Goal: Transaction & Acquisition: Book appointment/travel/reservation

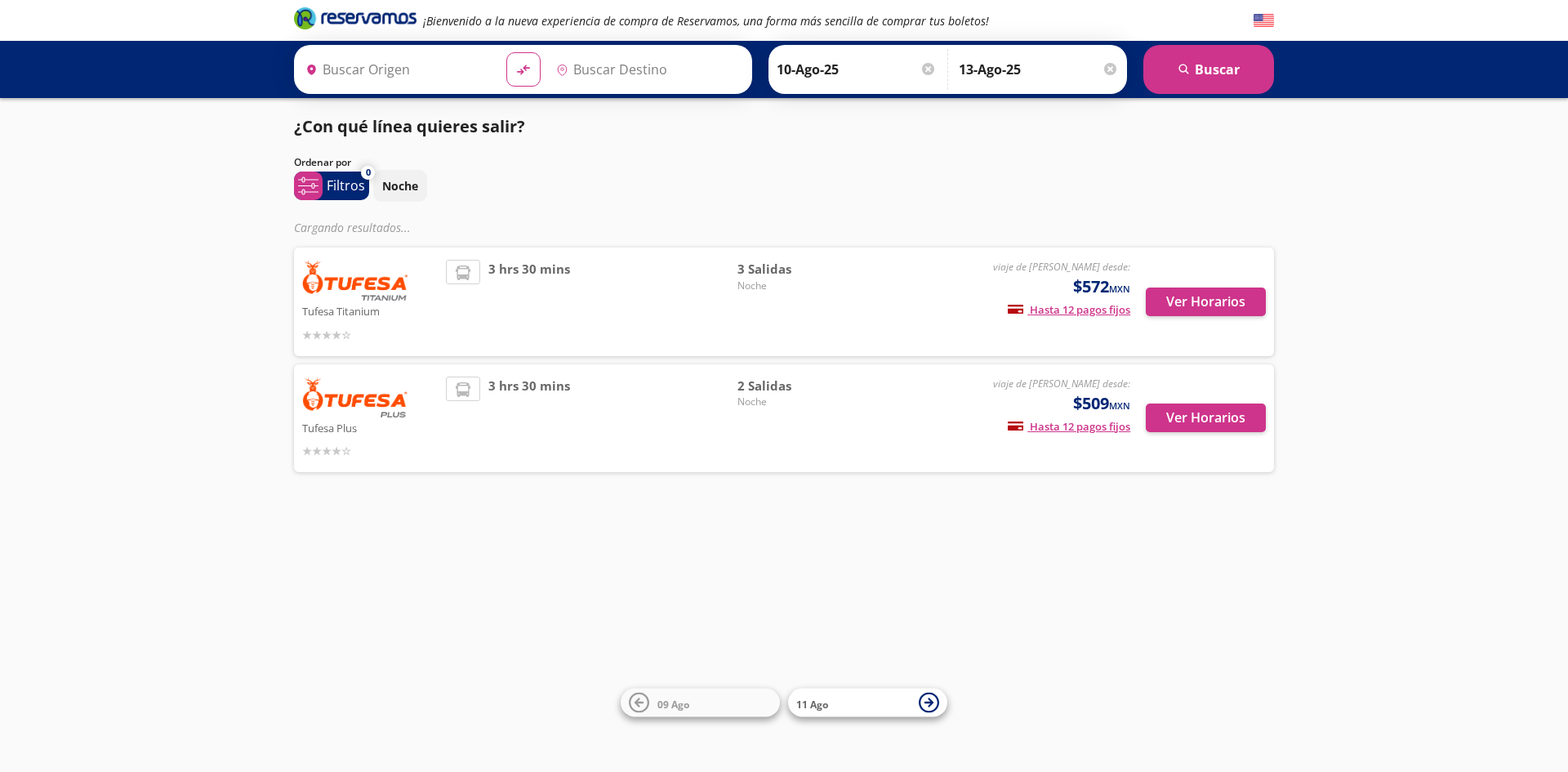
type input "[GEOGRAPHIC_DATA], [GEOGRAPHIC_DATA]"
type input "Tepic, Nayarit"
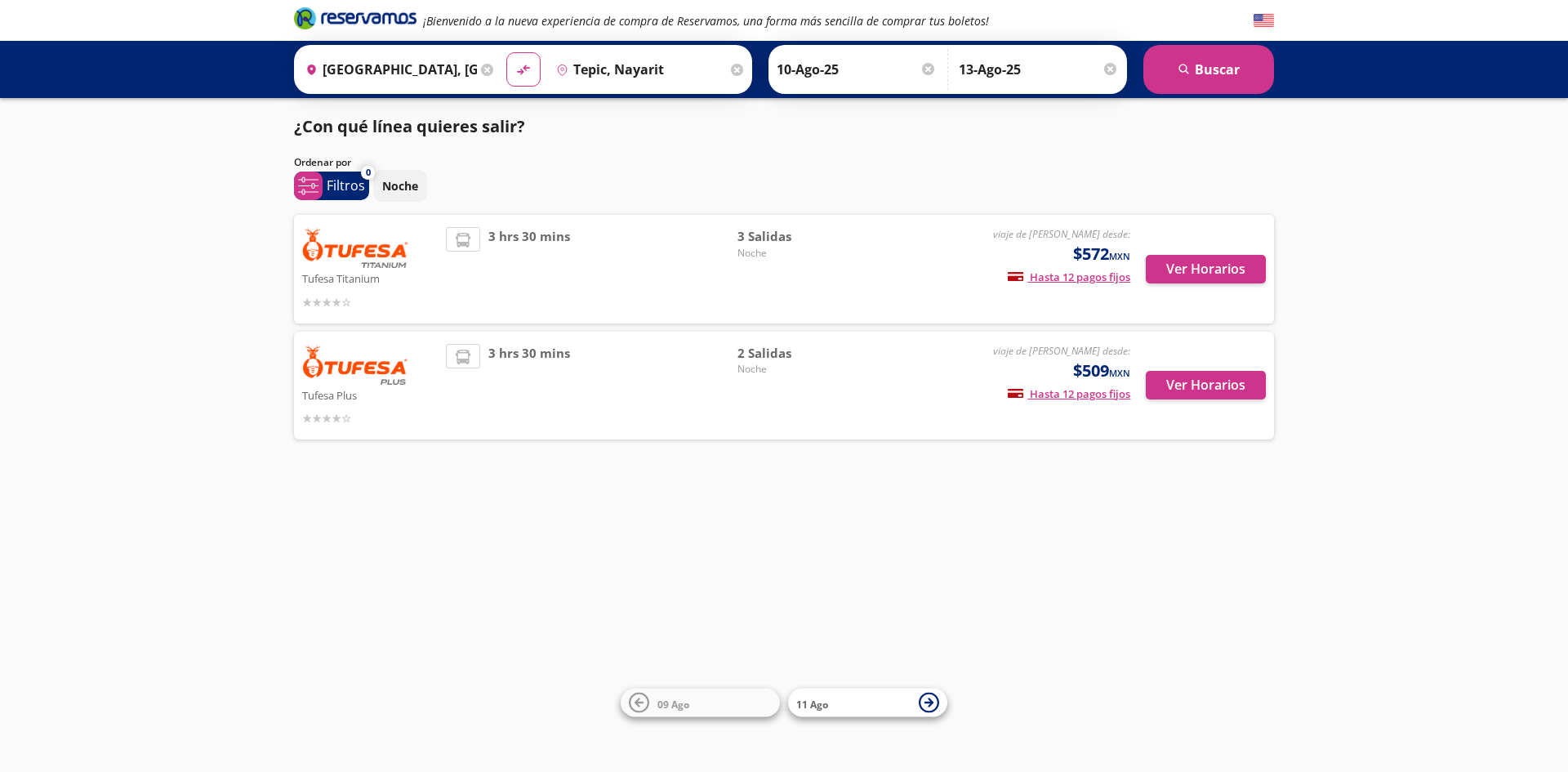
click at [636, 62] on input "Tepic, Nayarit" at bounding box center [638, 69] width 178 height 41
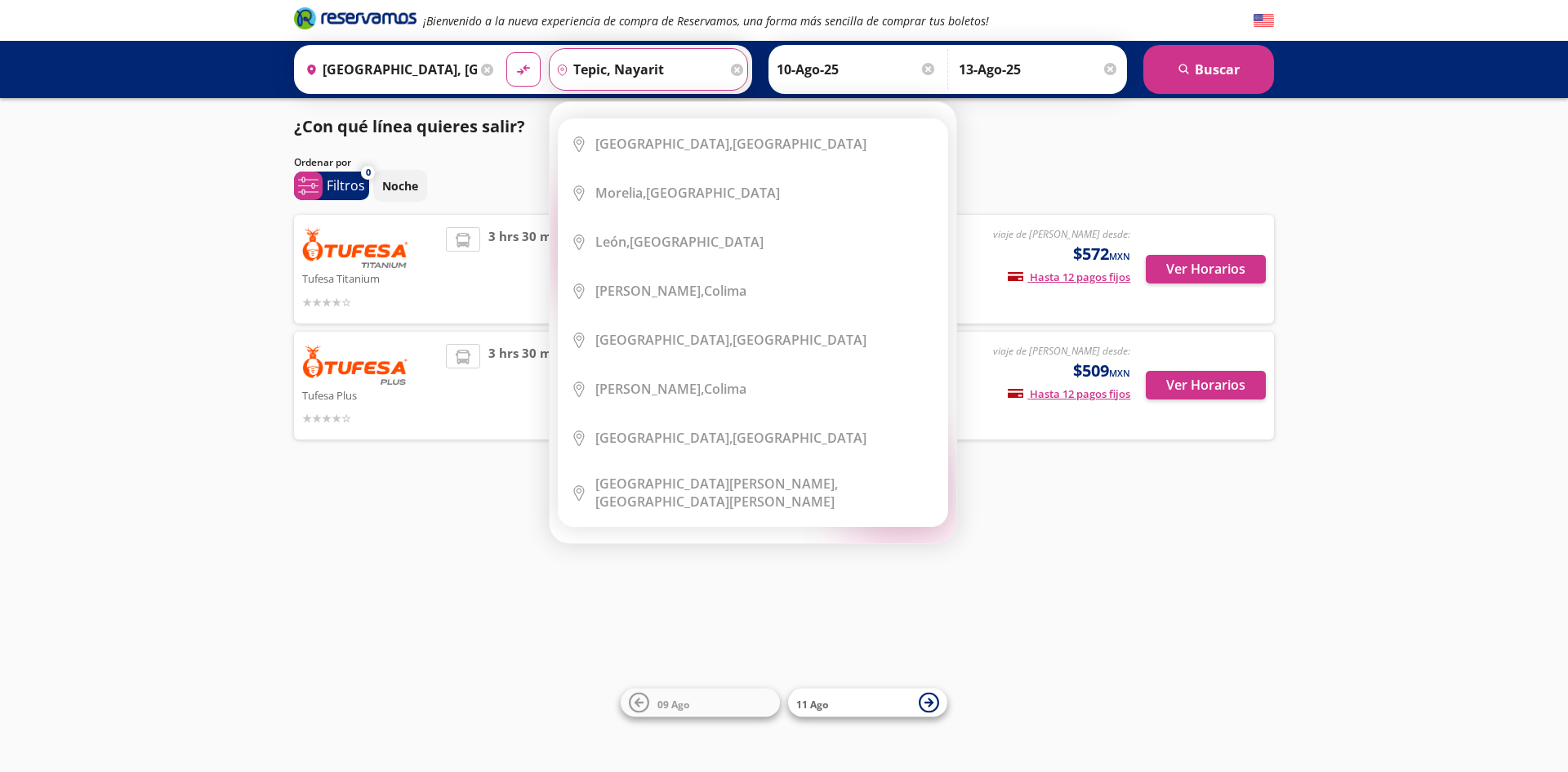
click at [677, 71] on input "Tepic, Nayarit" at bounding box center [638, 69] width 178 height 41
type input "l"
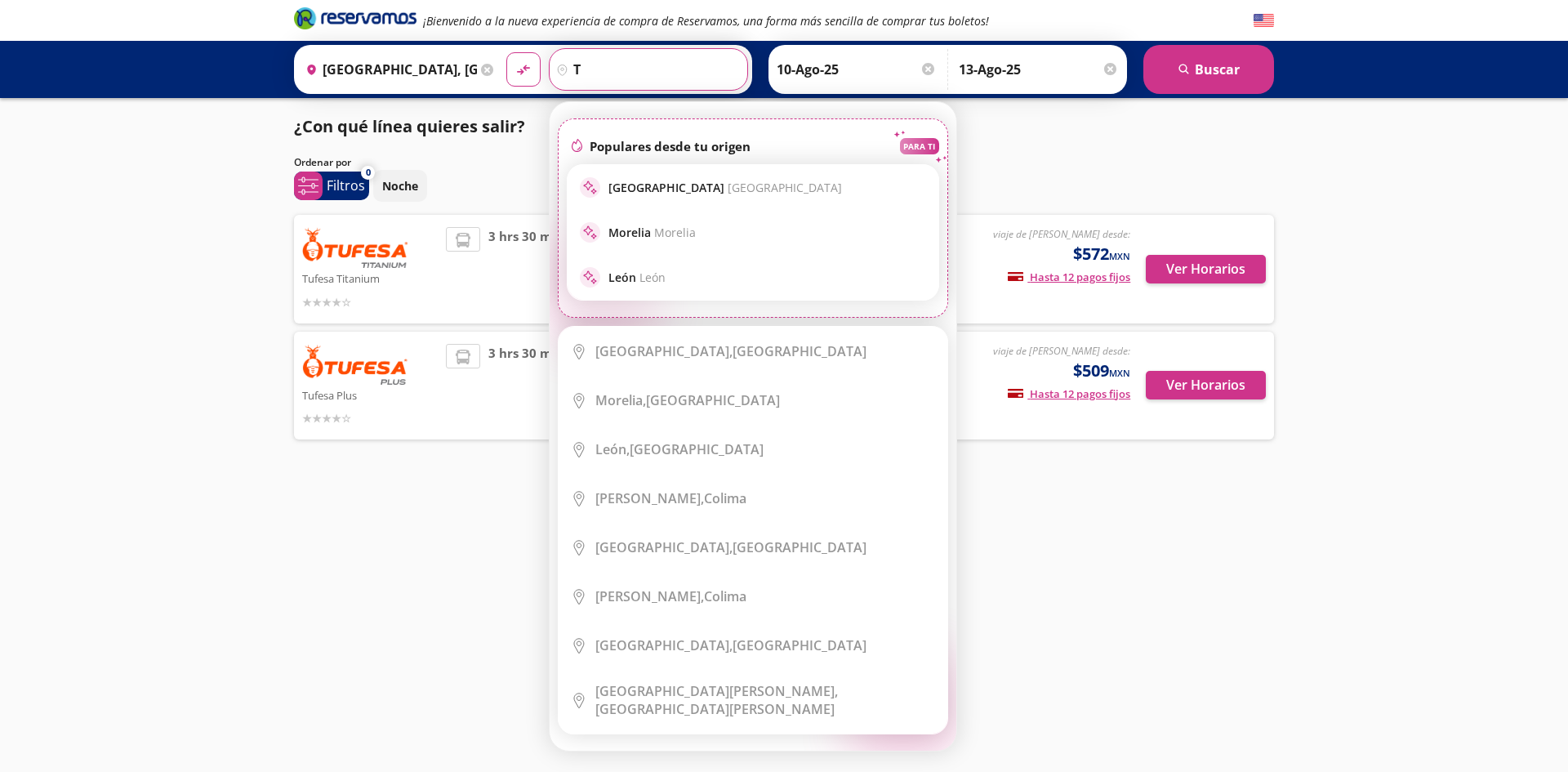
type input "t"
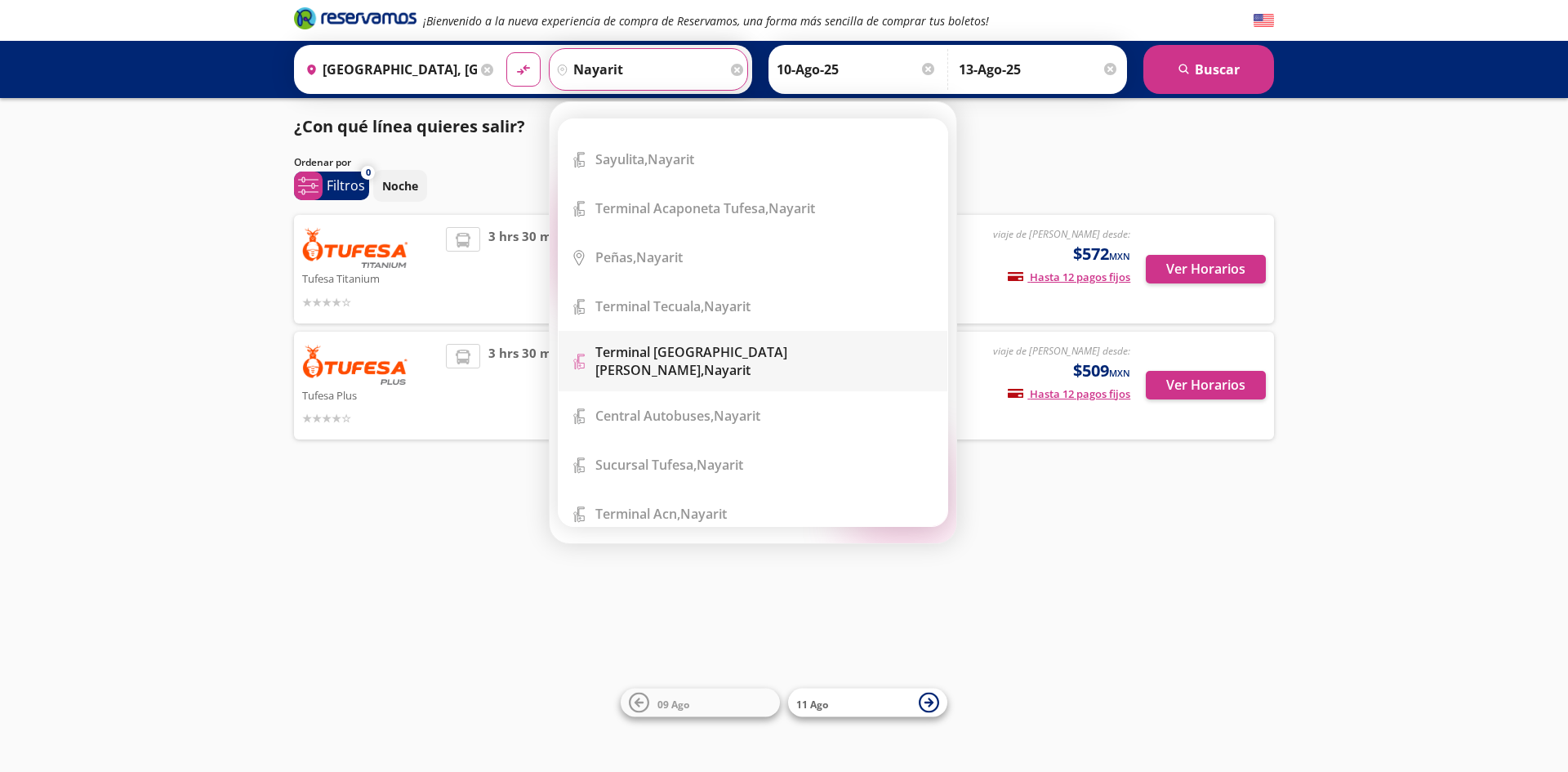
scroll to position [672, 0]
type input "nayarit"
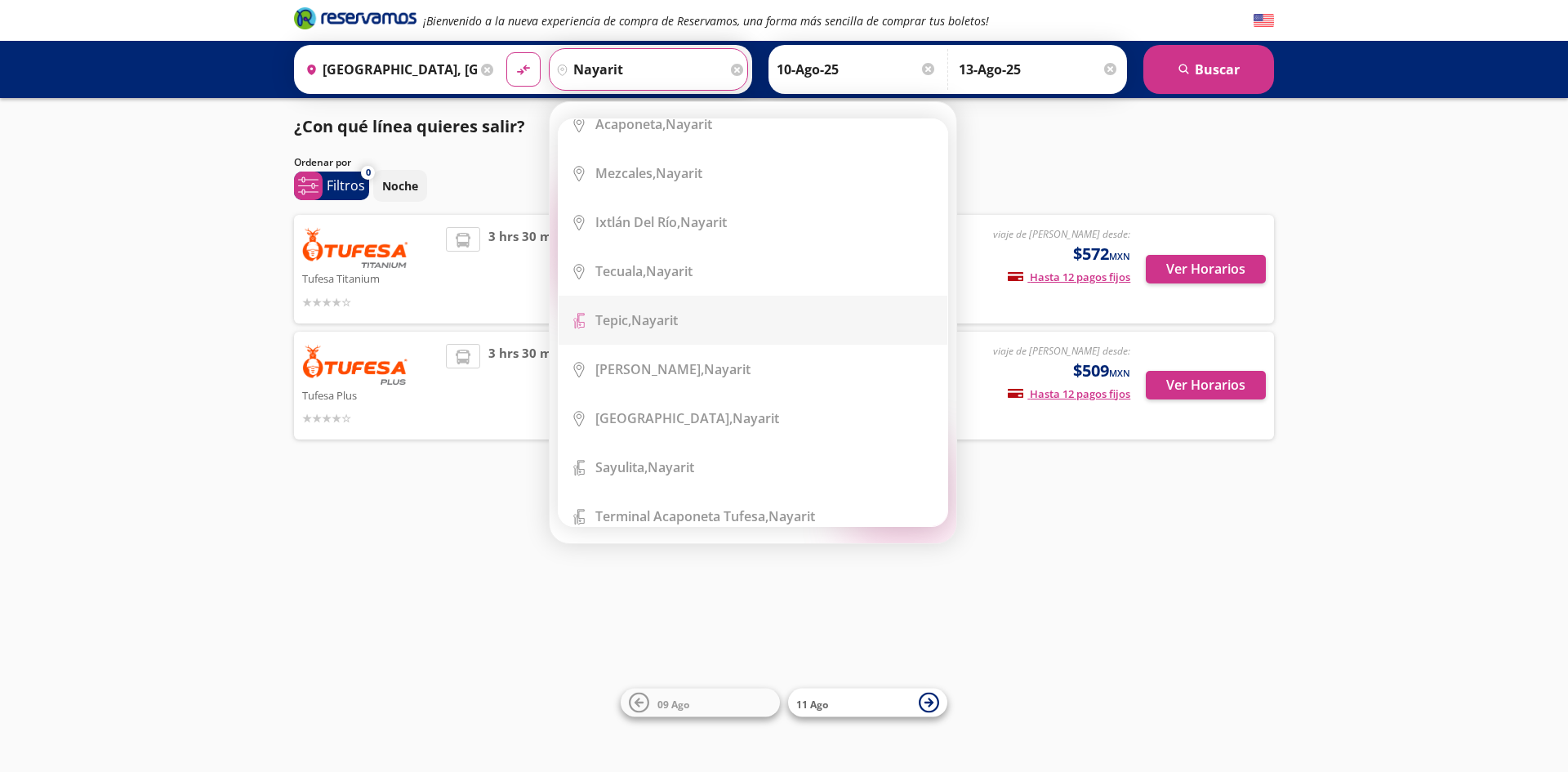
scroll to position [490, 0]
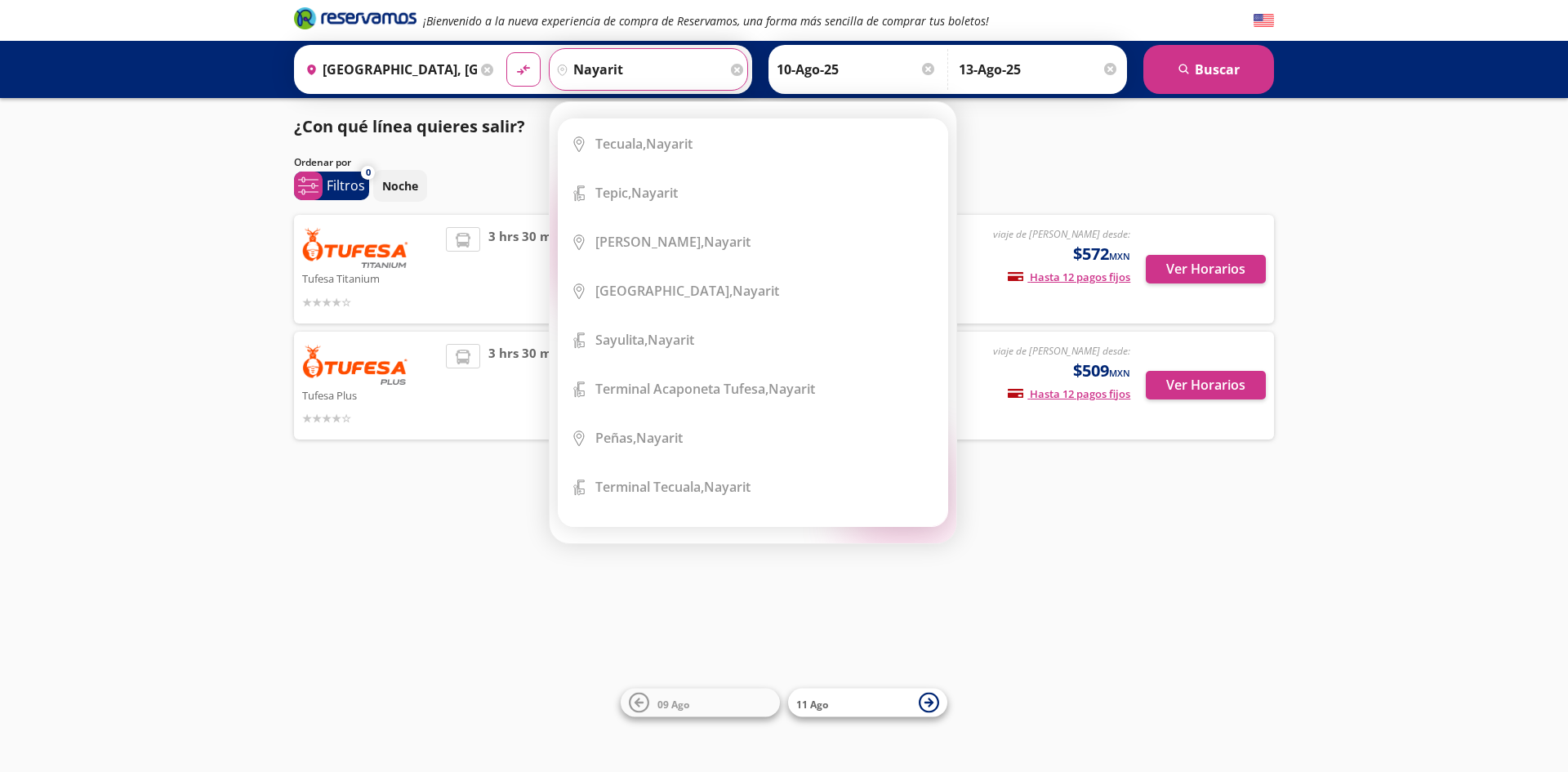
click at [364, 534] on div "¡Bienvenido a la nueva experiencia de compra de Reservamos, una forma más senci…" at bounding box center [784, 386] width 1568 height 772
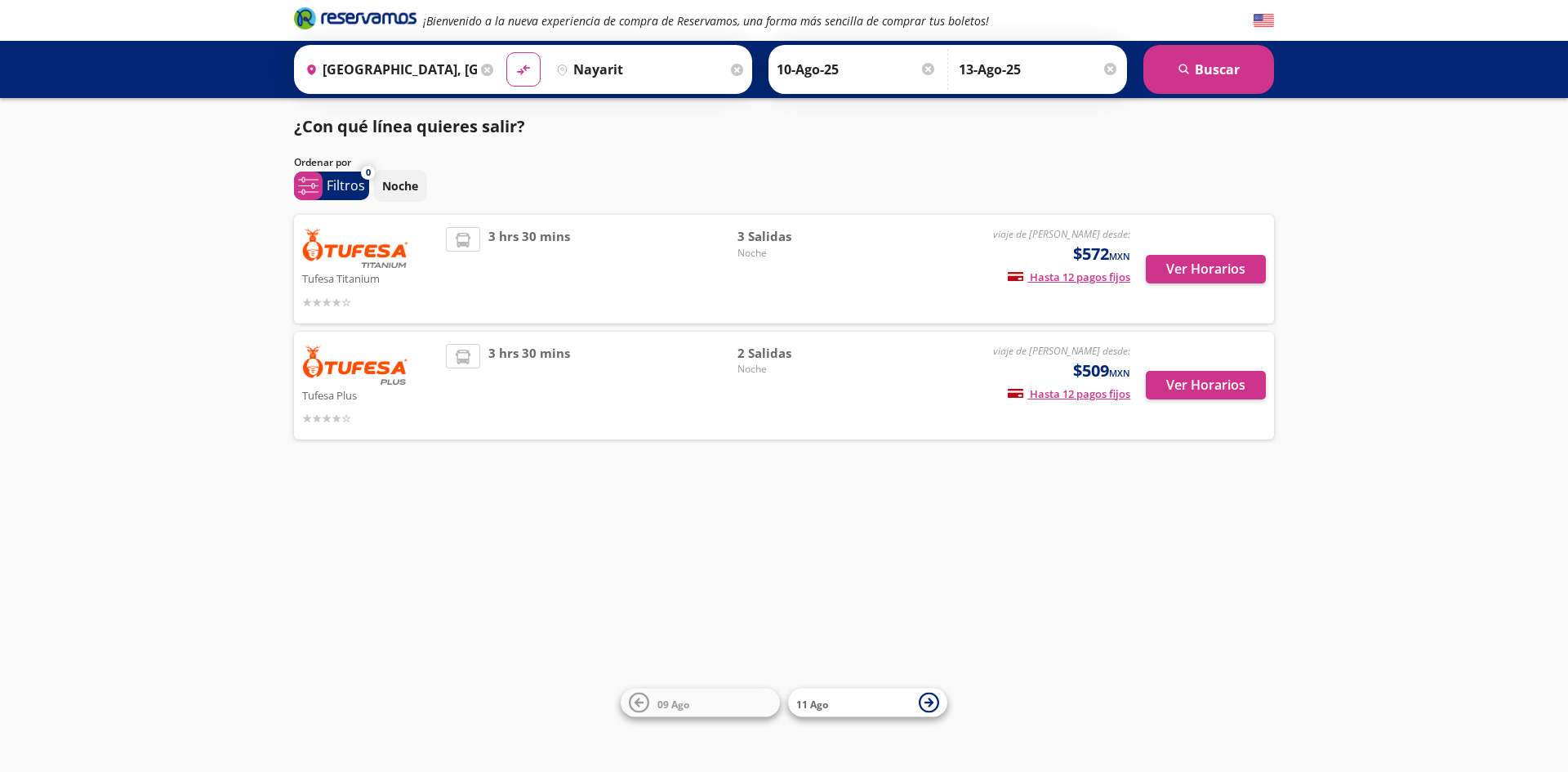
click at [620, 78] on input "nayarit" at bounding box center [638, 69] width 178 height 41
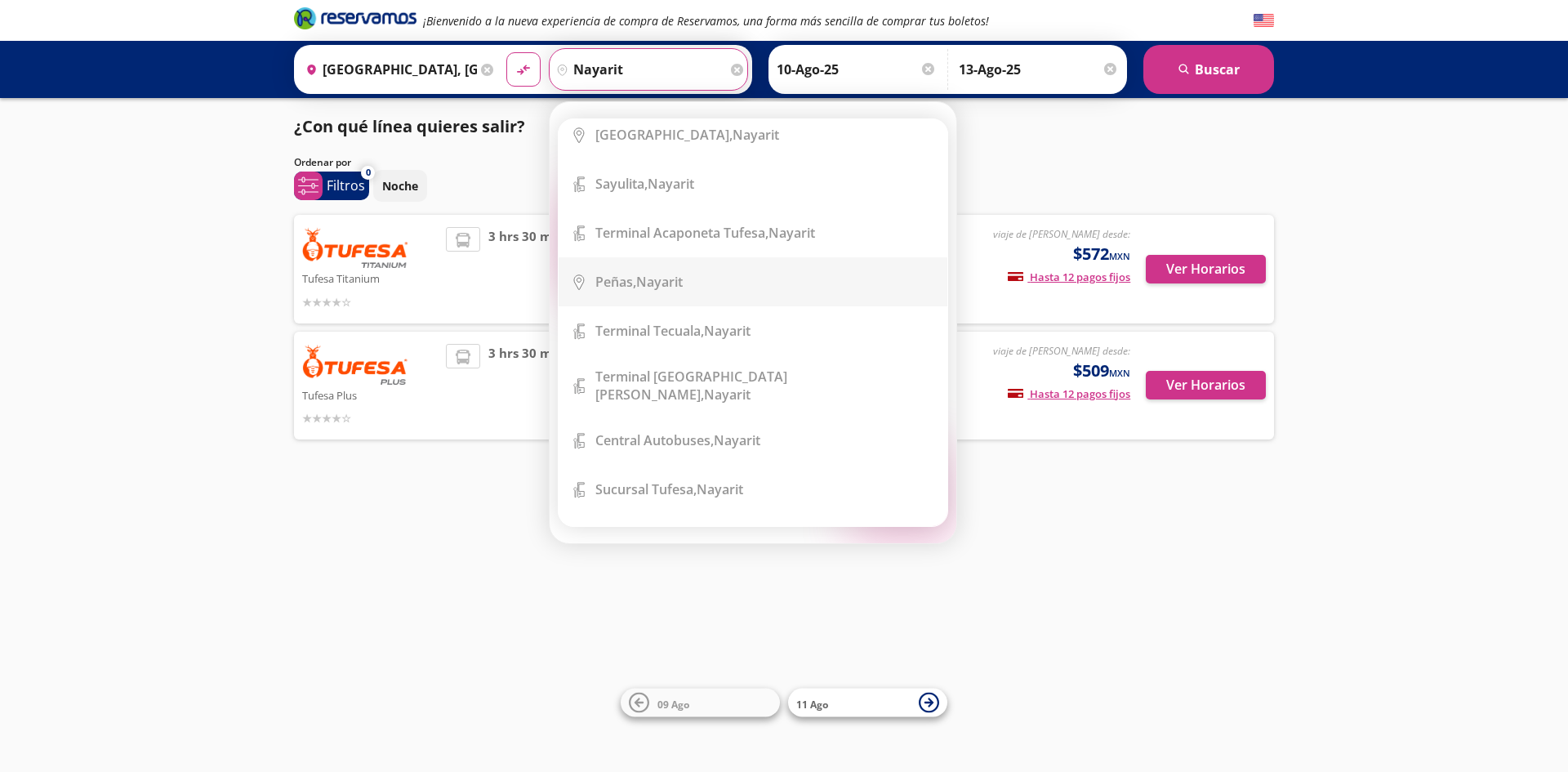
scroll to position [672, 0]
